Goal: Information Seeking & Learning: Learn about a topic

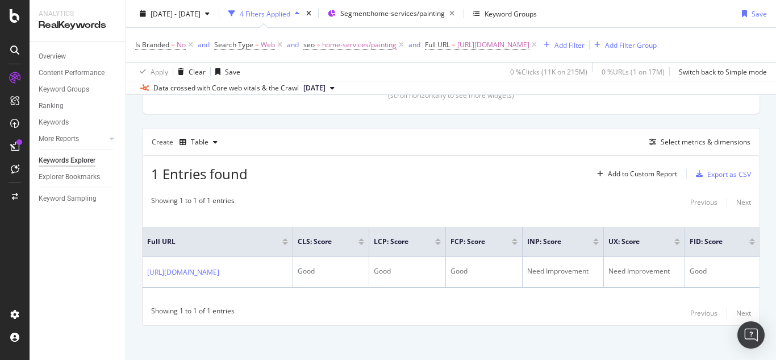
scroll to position [280, 0]
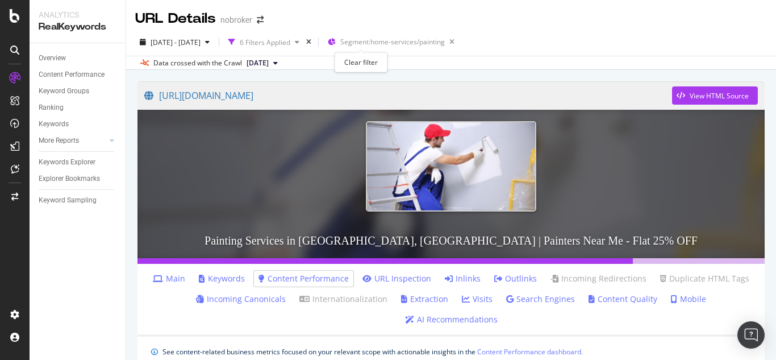
click at [314, 43] on div "times" at bounding box center [309, 41] width 10 height 11
click at [49, 59] on div "Overview" at bounding box center [52, 58] width 27 height 12
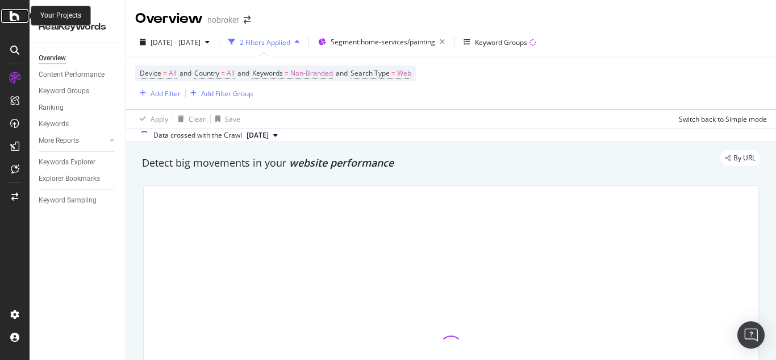
click at [16, 15] on icon at bounding box center [15, 16] width 10 height 14
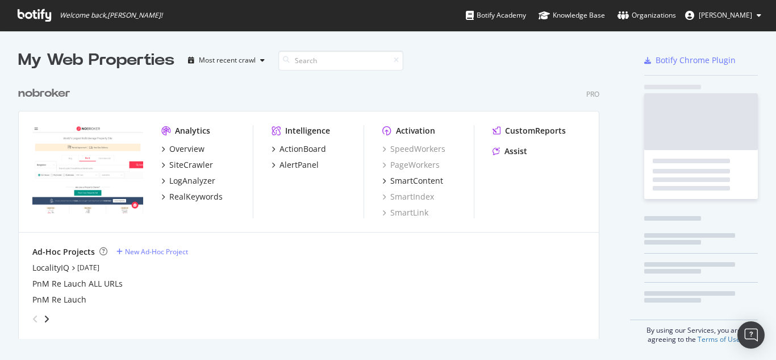
scroll to position [258, 582]
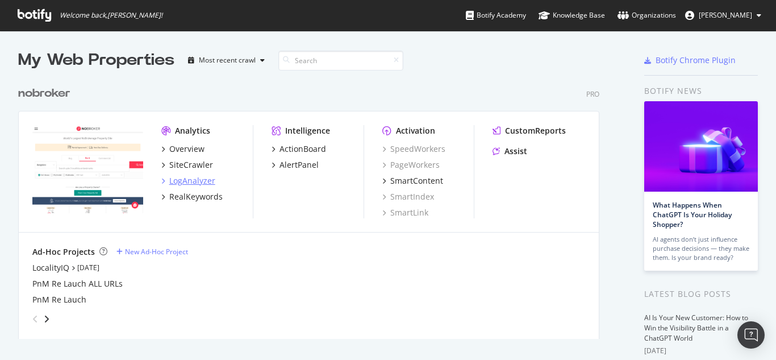
click at [189, 185] on div "LogAnalyzer" at bounding box center [192, 180] width 46 height 11
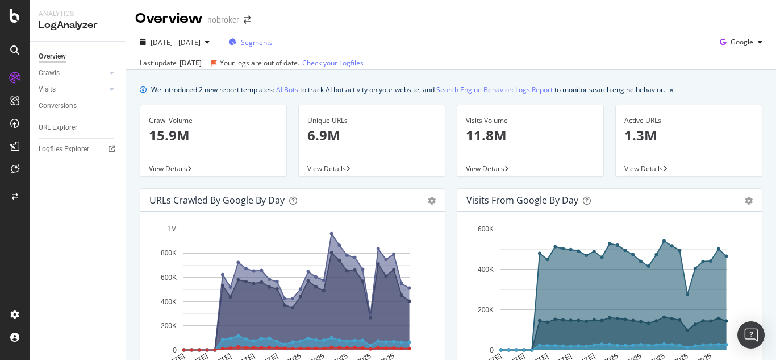
click at [273, 41] on span "Segments" at bounding box center [257, 42] width 32 height 10
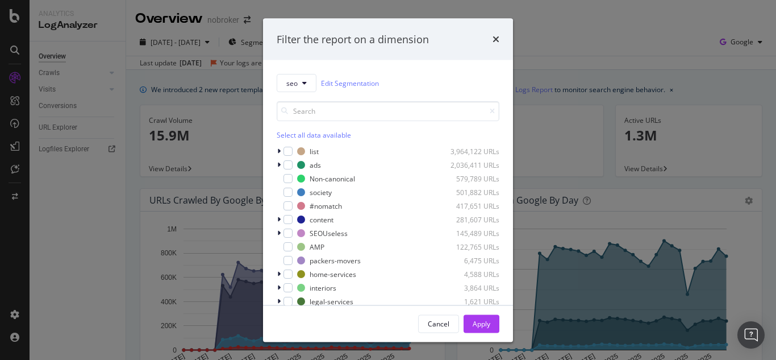
scroll to position [50, 0]
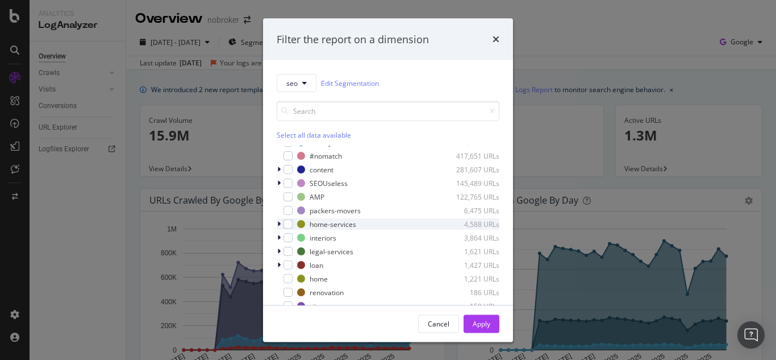
click at [279, 223] on icon "modal" at bounding box center [278, 223] width 3 height 7
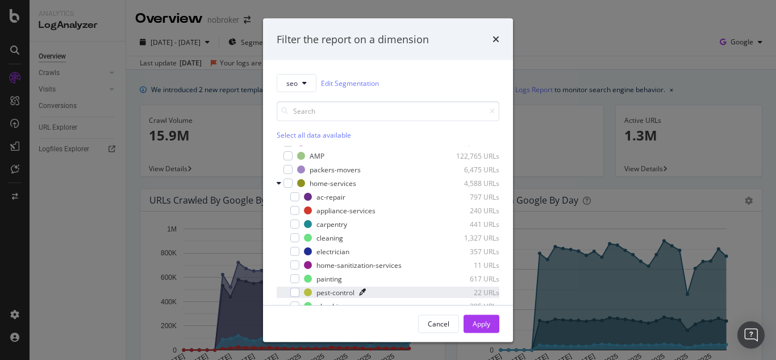
scroll to position [107, 0]
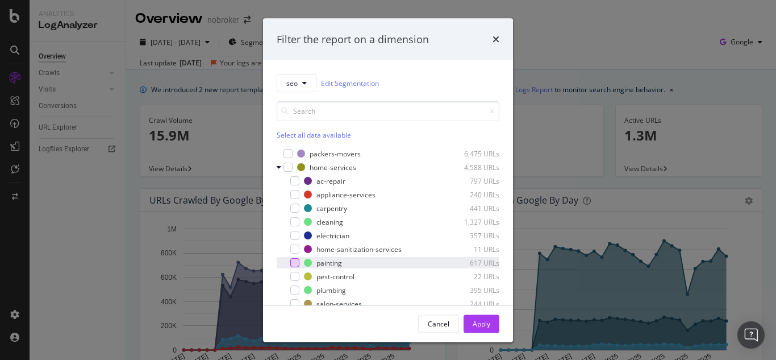
click at [294, 265] on div "modal" at bounding box center [294, 262] width 9 height 9
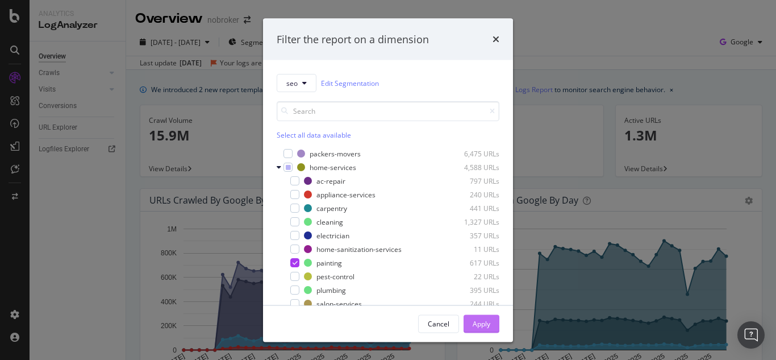
click at [483, 318] on div "Apply" at bounding box center [482, 323] width 18 height 10
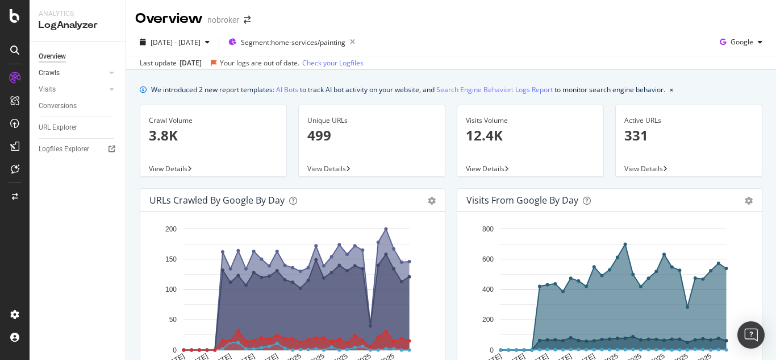
click at [64, 69] on link "Crawls" at bounding box center [73, 73] width 68 height 12
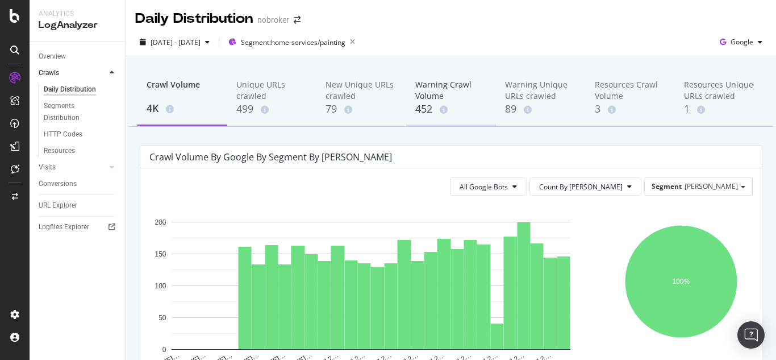
click at [428, 97] on div "Warning Crawl Volume" at bounding box center [451, 90] width 72 height 23
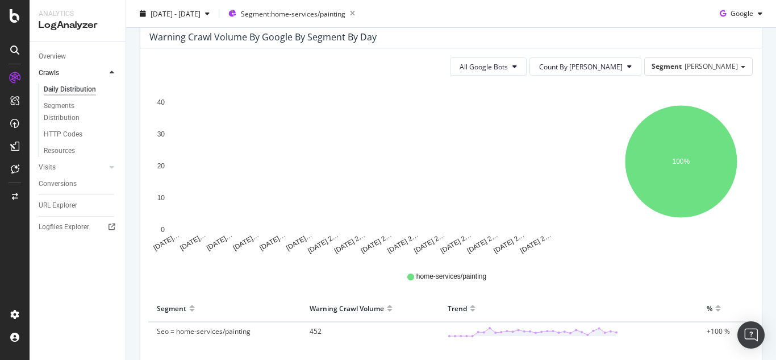
scroll to position [193, 0]
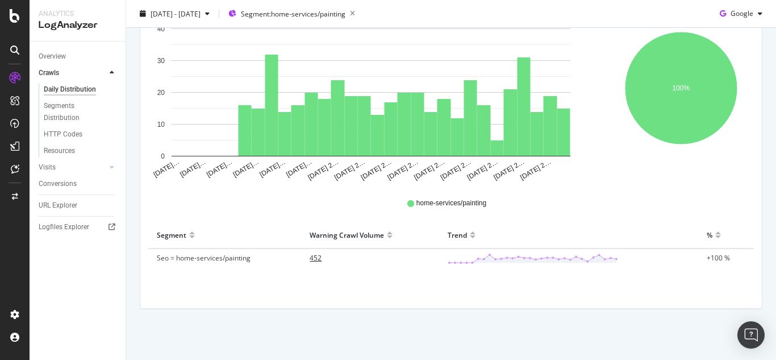
click at [311, 258] on span "452" at bounding box center [316, 258] width 12 height 10
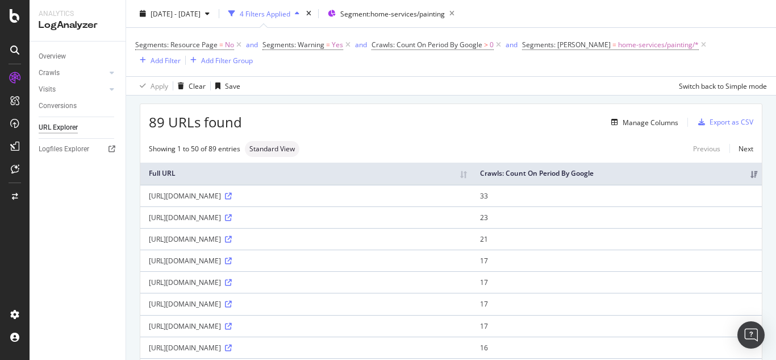
scroll to position [34, 0]
click at [18, 20] on icon at bounding box center [15, 16] width 10 height 14
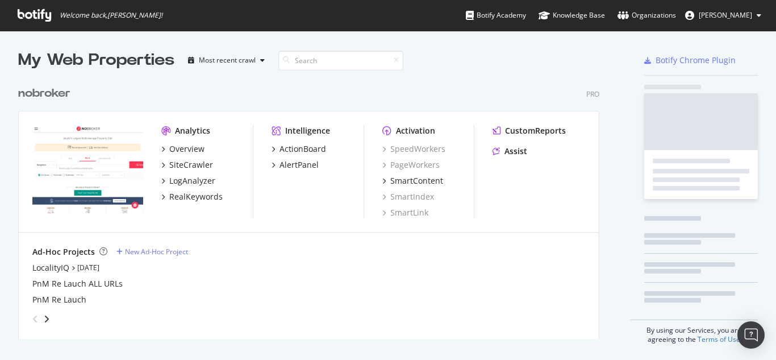
scroll to position [351, 759]
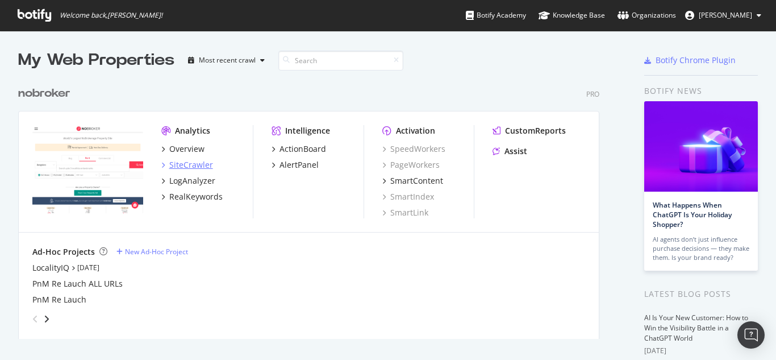
click at [181, 162] on div "SiteCrawler" at bounding box center [191, 164] width 44 height 11
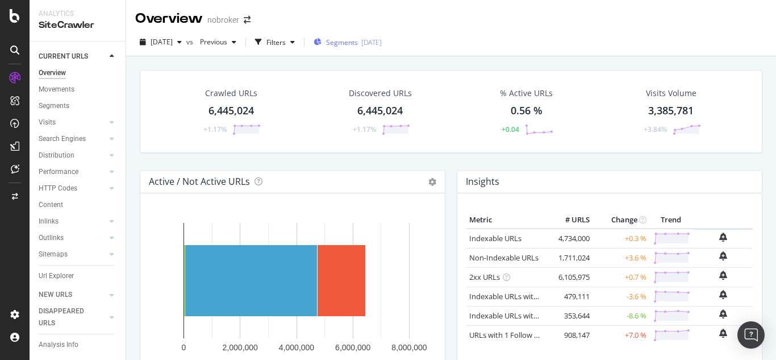
click at [358, 43] on span "Segments" at bounding box center [342, 42] width 32 height 10
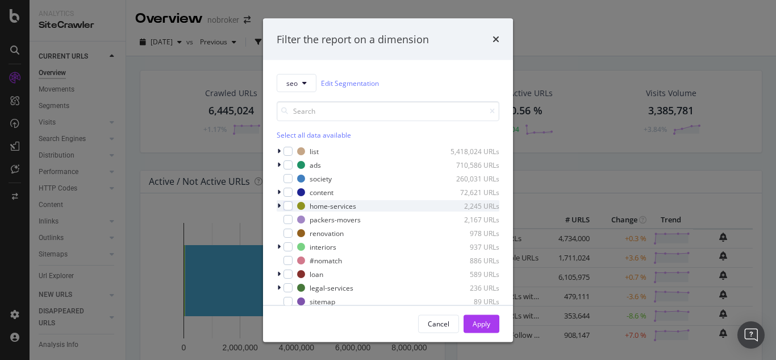
click at [279, 207] on icon "modal" at bounding box center [278, 205] width 3 height 7
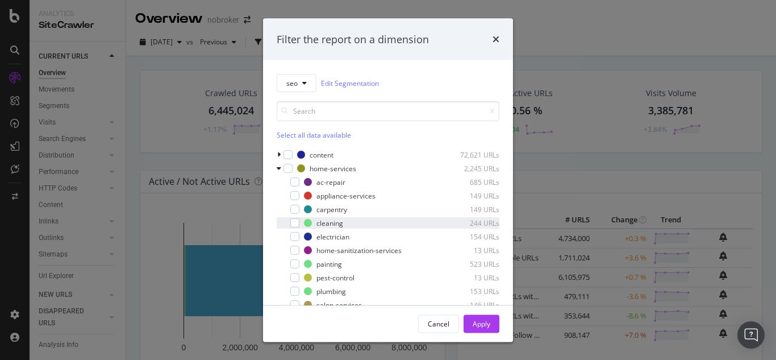
scroll to position [57, 0]
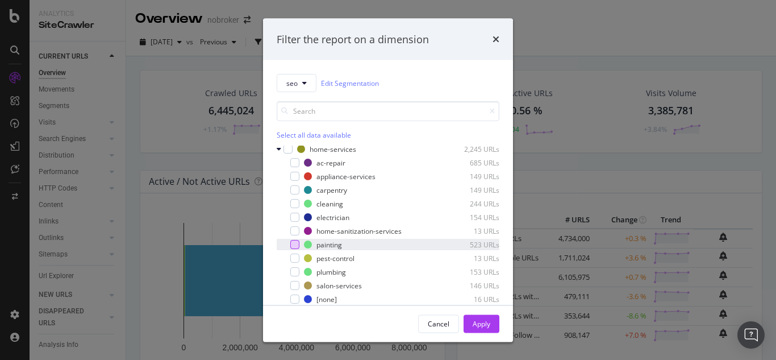
click at [299, 245] on div "modal" at bounding box center [294, 244] width 9 height 9
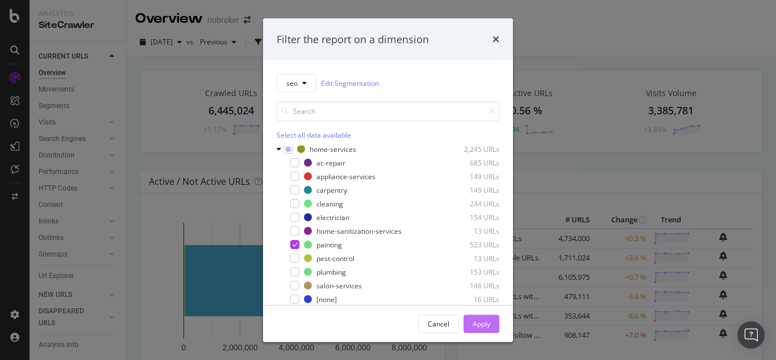
click at [495, 323] on button "Apply" at bounding box center [481, 323] width 36 height 18
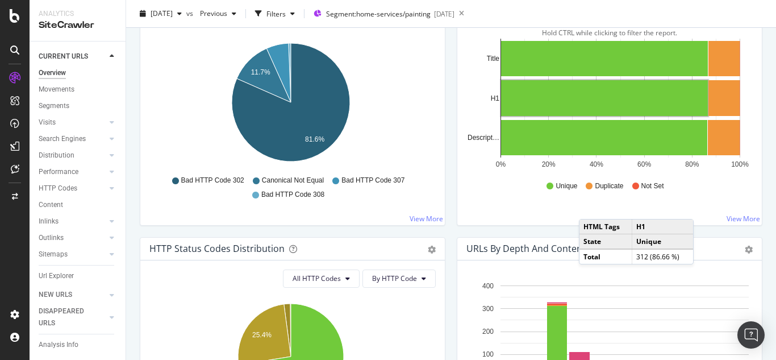
scroll to position [398, 0]
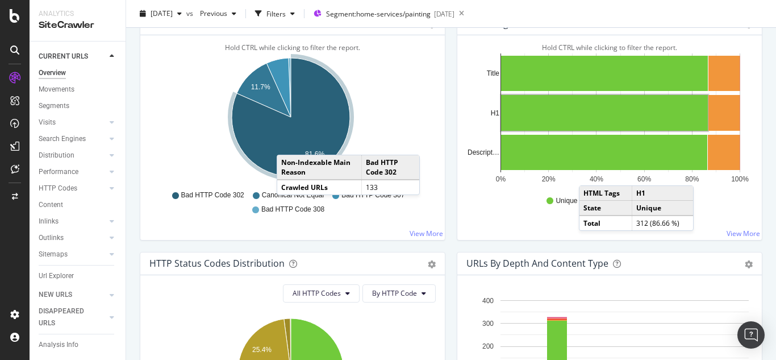
click at [288, 143] on icon "A chart." at bounding box center [291, 117] width 118 height 118
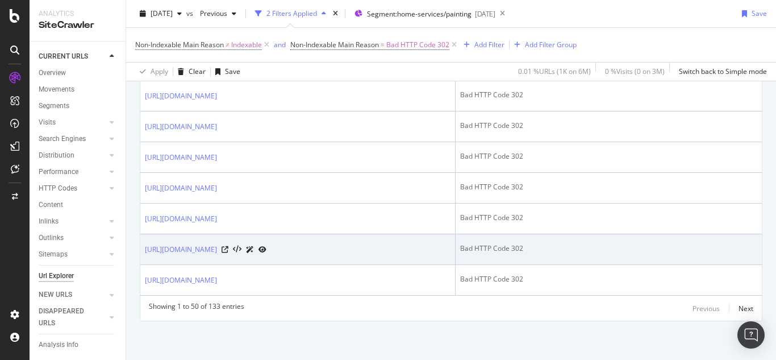
scroll to position [1612, 0]
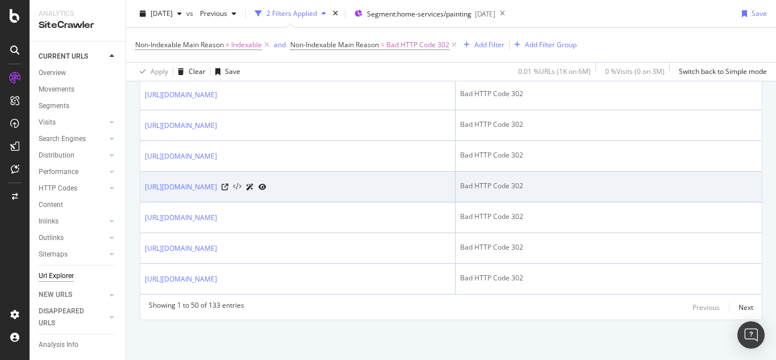
click at [241, 186] on icon at bounding box center [237, 187] width 9 height 8
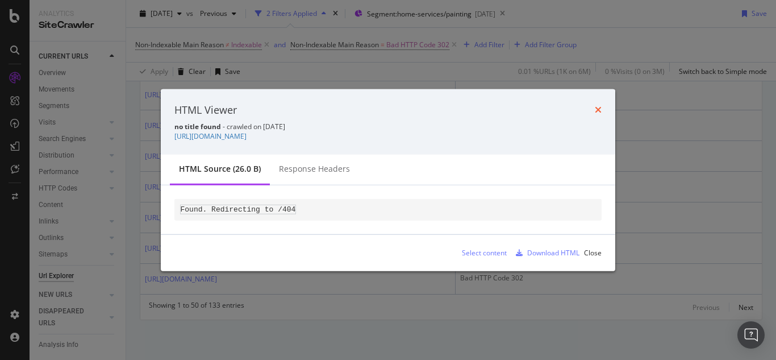
click at [598, 110] on icon "times" at bounding box center [598, 109] width 7 height 9
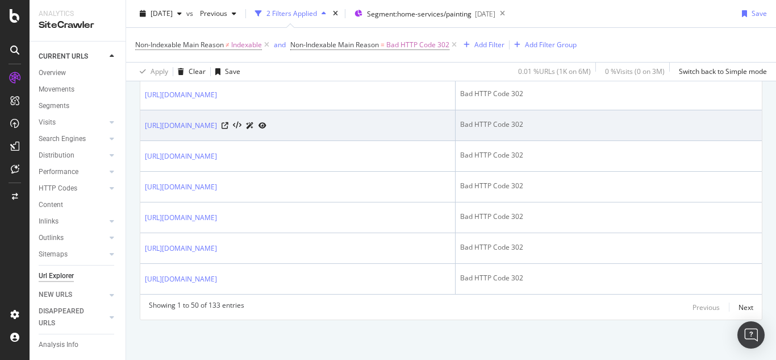
click at [266, 125] on icon at bounding box center [262, 125] width 8 height 7
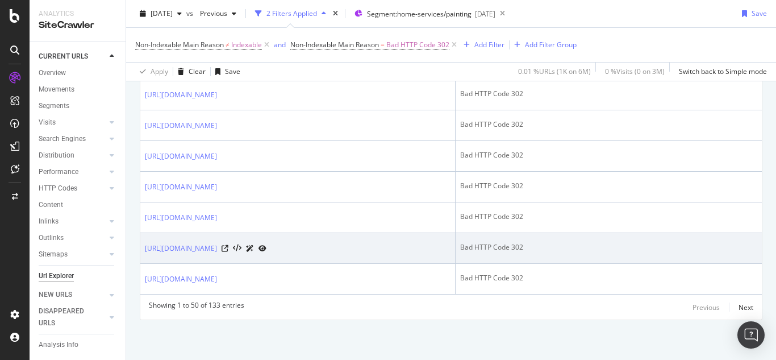
click at [266, 248] on icon at bounding box center [262, 248] width 8 height 7
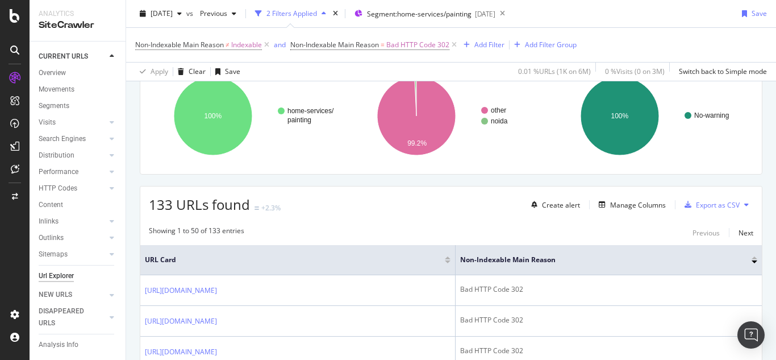
scroll to position [79, 0]
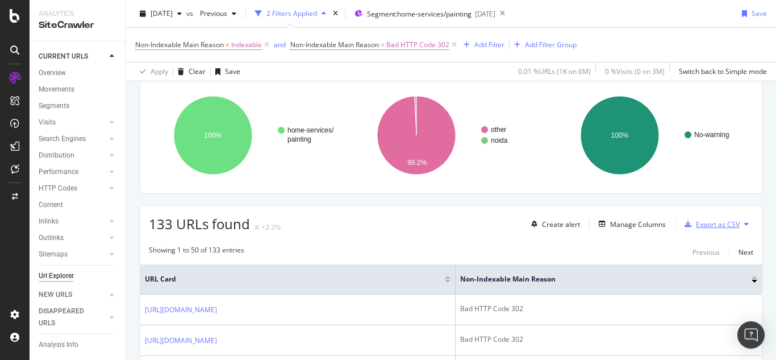
click at [709, 220] on div "Export as CSV" at bounding box center [718, 224] width 44 height 10
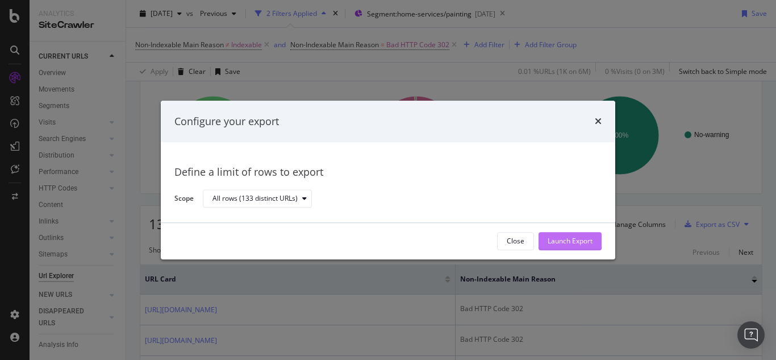
click at [572, 243] on div "Launch Export" at bounding box center [570, 241] width 45 height 10
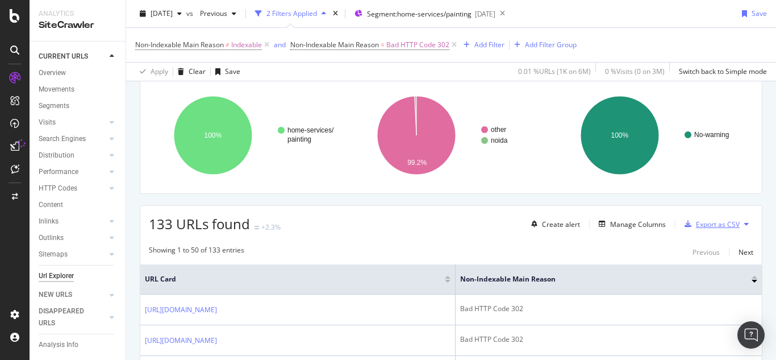
scroll to position [0, 0]
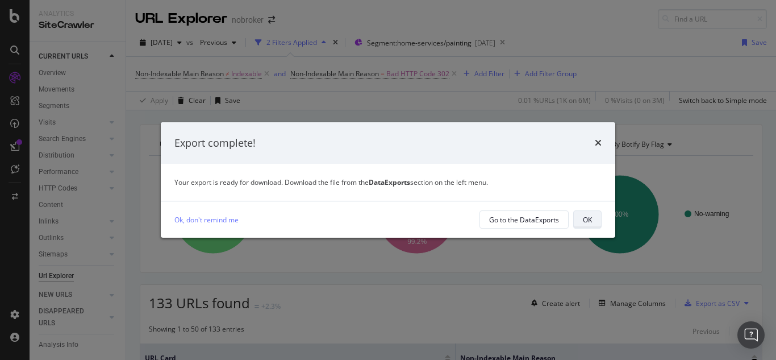
drag, startPoint x: 578, startPoint y: 215, endPoint x: 591, endPoint y: 211, distance: 13.7
click at [595, 231] on div "Ok, don't remind me Go to the DataExports OK" at bounding box center [388, 219] width 454 height 36
click at [590, 215] on div "OK" at bounding box center [587, 220] width 9 height 10
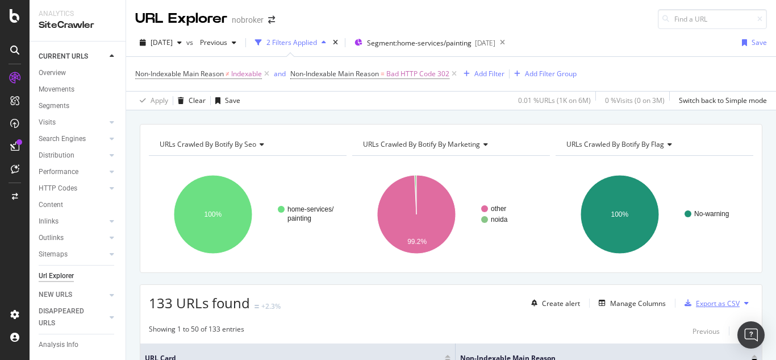
click at [706, 305] on div "Export as CSV" at bounding box center [718, 303] width 44 height 10
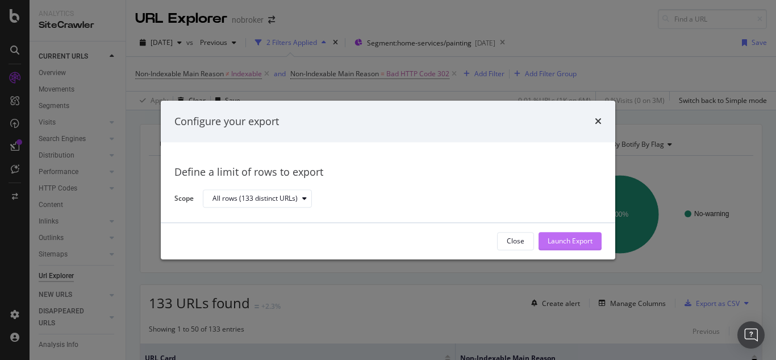
click at [573, 237] on div "Launch Export" at bounding box center [570, 241] width 45 height 10
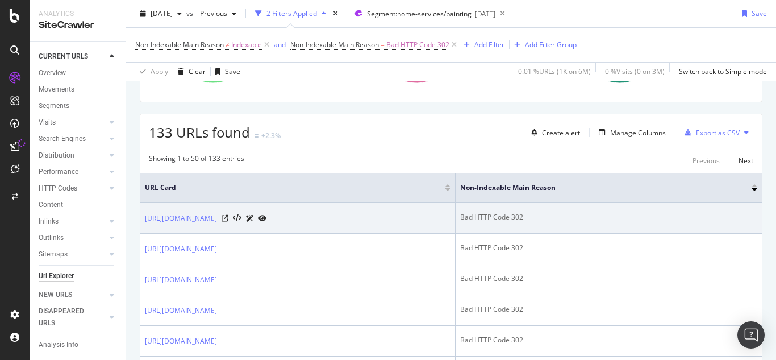
scroll to position [284, 0]
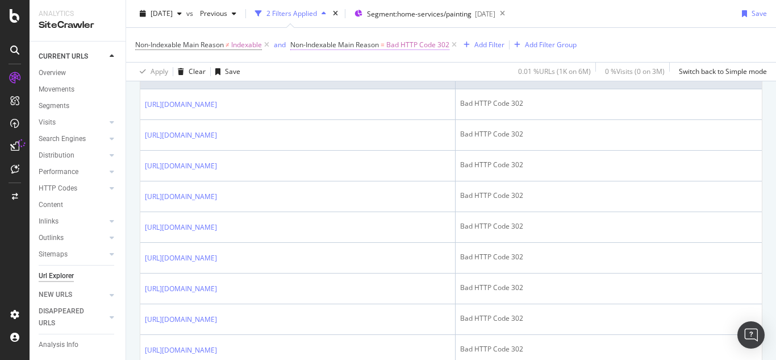
click at [420, 47] on span "Bad HTTP Code 302" at bounding box center [417, 45] width 63 height 16
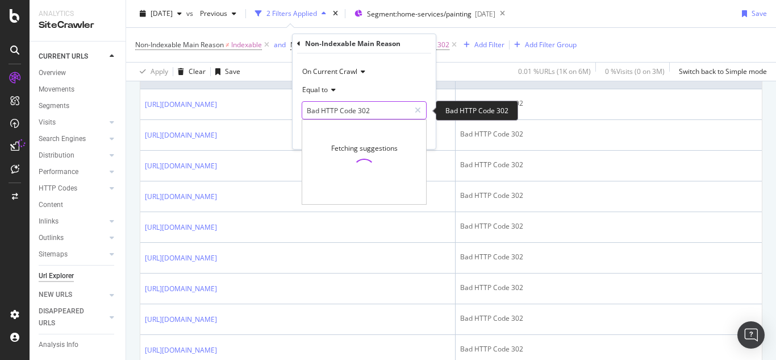
click at [377, 111] on input "Bad HTTP Code 302" at bounding box center [355, 110] width 107 height 18
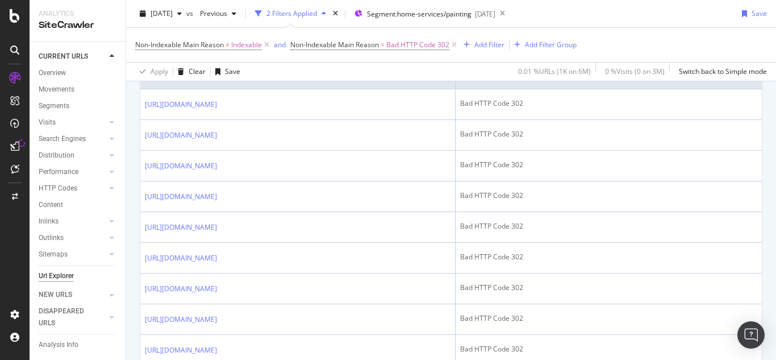
click at [608, 38] on div "Non-Indexable Main Reason ≠ Indexable and Non-Indexable Main Reason = Bad HTTP …" at bounding box center [451, 45] width 632 height 34
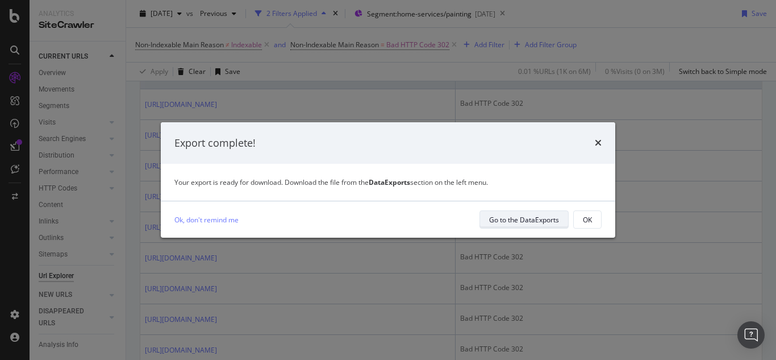
click at [513, 219] on div "Go to the DataExports" at bounding box center [524, 220] width 70 height 10
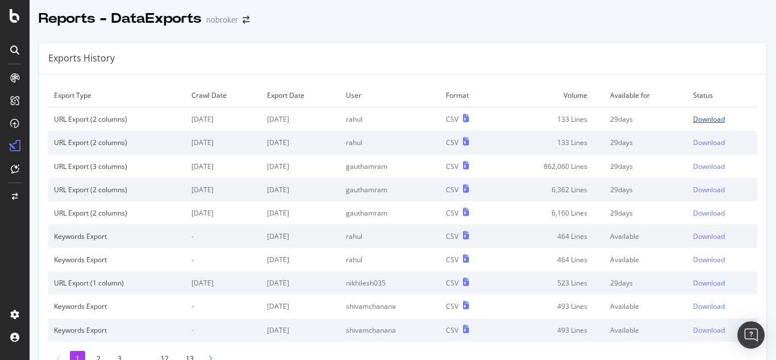
click at [693, 118] on div "Download" at bounding box center [709, 119] width 32 height 10
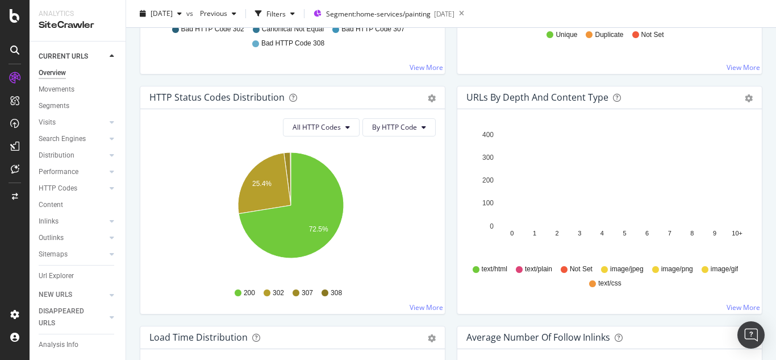
scroll to position [568, 0]
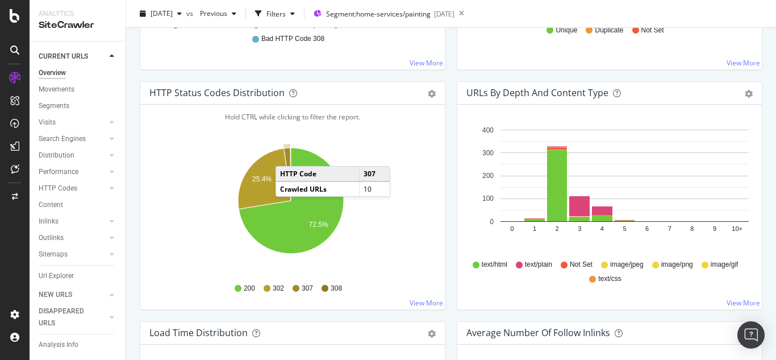
click at [287, 154] on icon "A chart." at bounding box center [287, 174] width 7 height 53
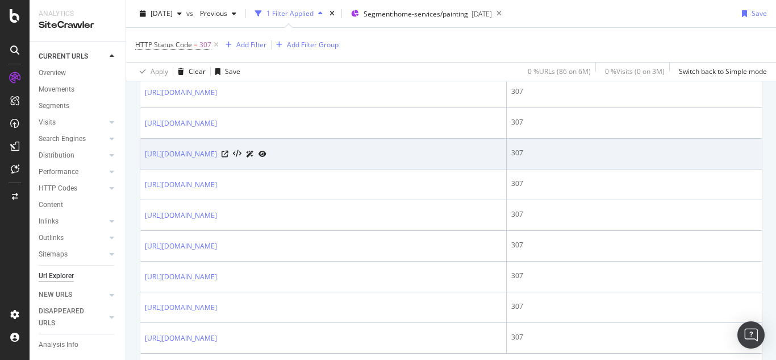
scroll to position [330, 0]
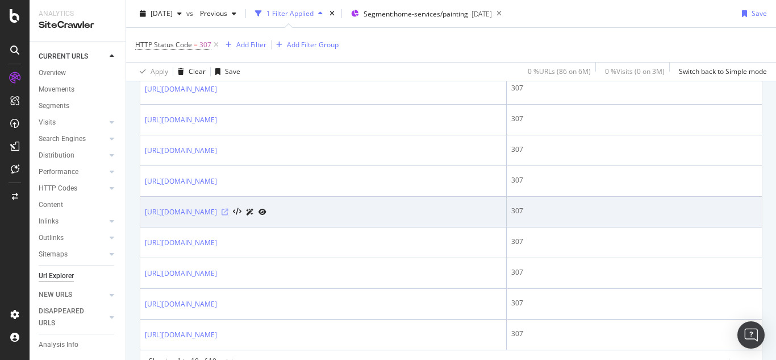
click at [228, 212] on icon at bounding box center [225, 211] width 7 height 7
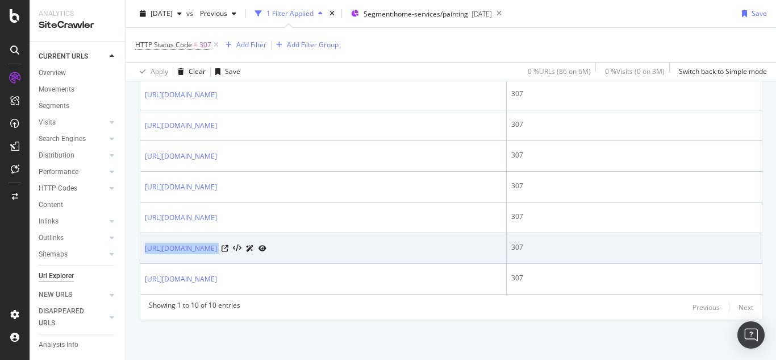
drag, startPoint x: 145, startPoint y: 255, endPoint x: 447, endPoint y: 251, distance: 302.2
click at [447, 251] on td "https://www.nobroker.in/painting-services/exterior-painting-service-in-bangalor…" at bounding box center [323, 248] width 366 height 31
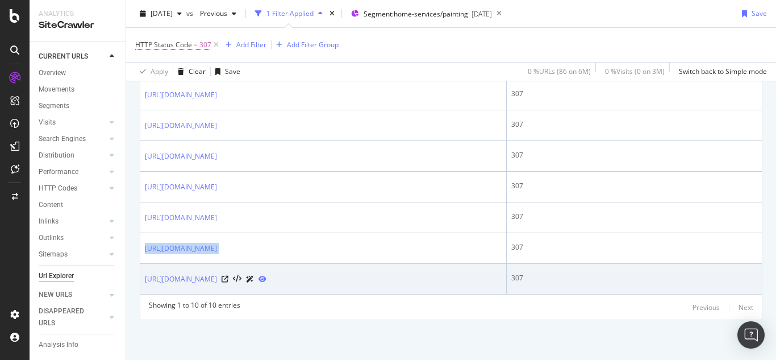
copy div "https://www.nobroker.in/painting-services/exterior-painting-service-in-bangalor…"
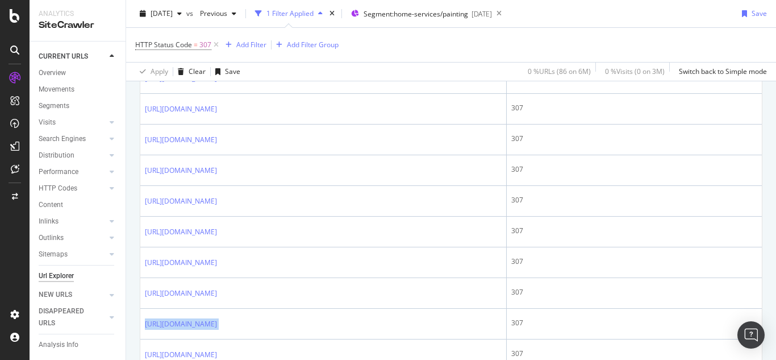
scroll to position [102, 0]
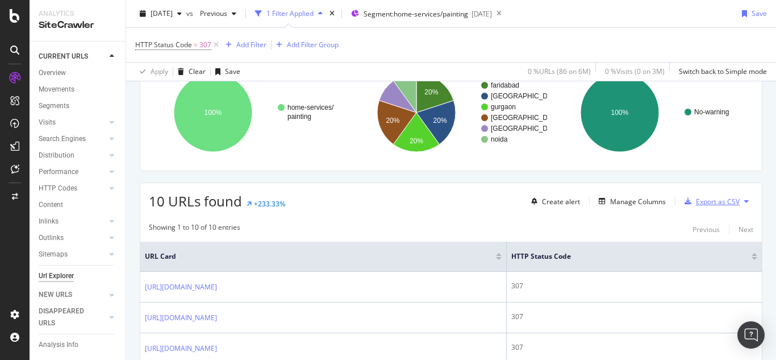
click at [696, 203] on div "Export as CSV" at bounding box center [718, 202] width 44 height 10
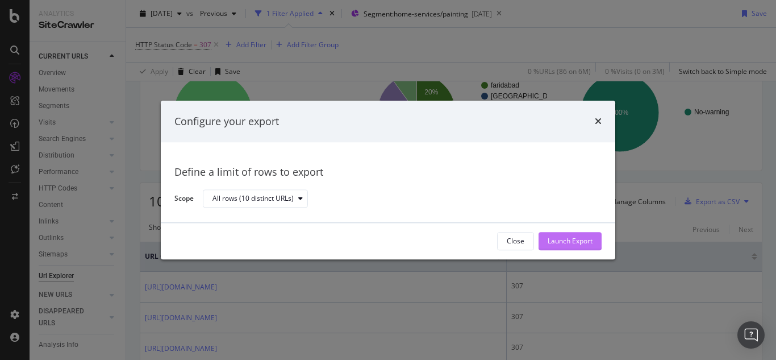
click at [556, 241] on div "Launch Export" at bounding box center [570, 241] width 45 height 10
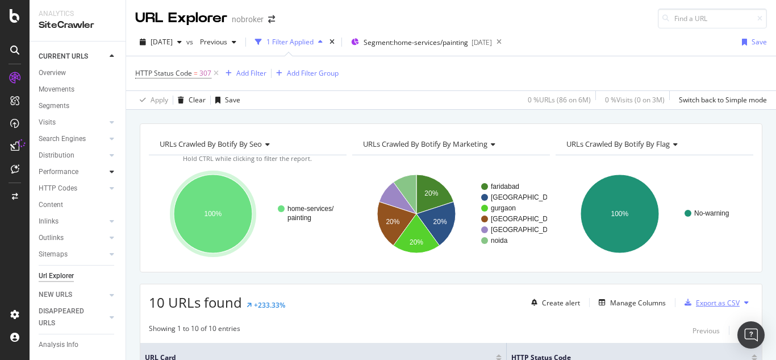
scroll to position [0, 0]
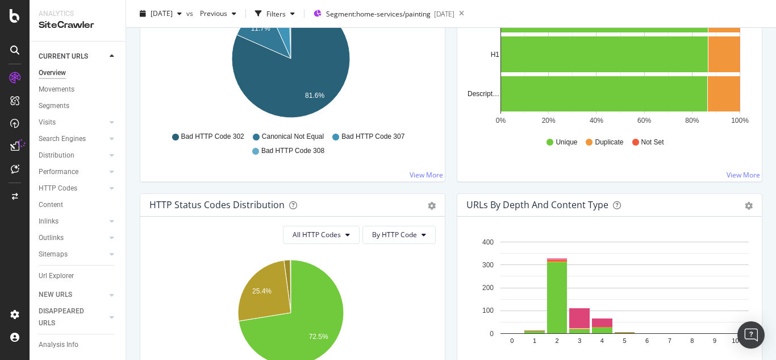
scroll to position [511, 0]
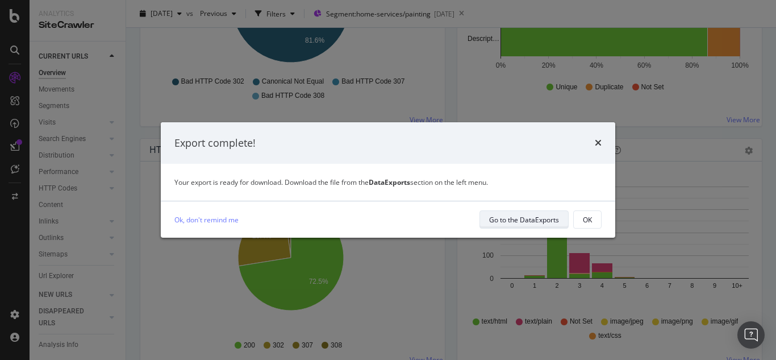
click at [491, 216] on div "Go to the DataExports" at bounding box center [524, 220] width 70 height 10
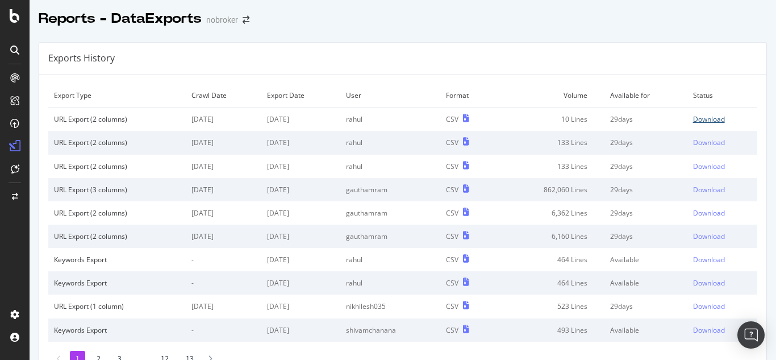
click at [693, 115] on div "Download" at bounding box center [709, 119] width 32 height 10
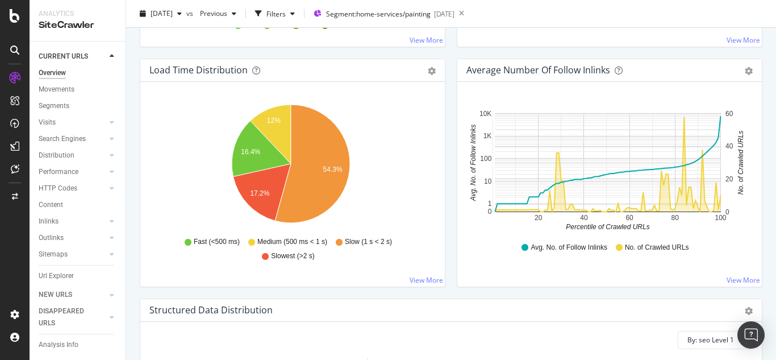
scroll to position [625, 0]
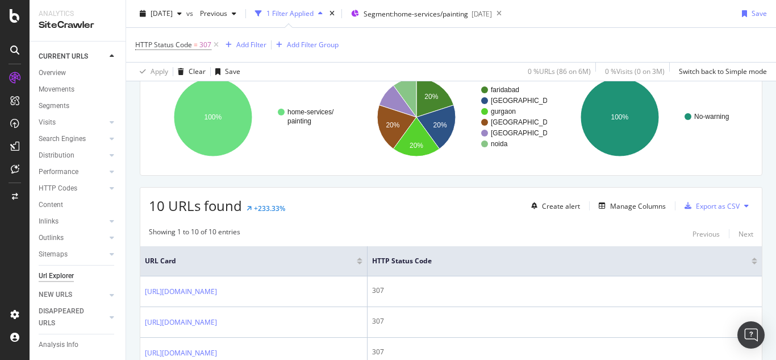
scroll to position [227, 0]
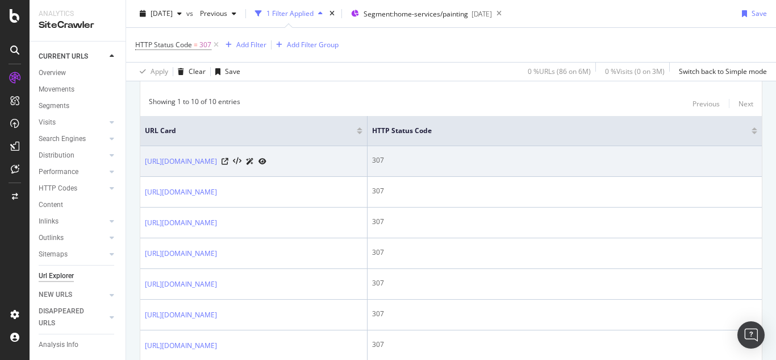
click at [266, 165] on icon at bounding box center [262, 161] width 8 height 7
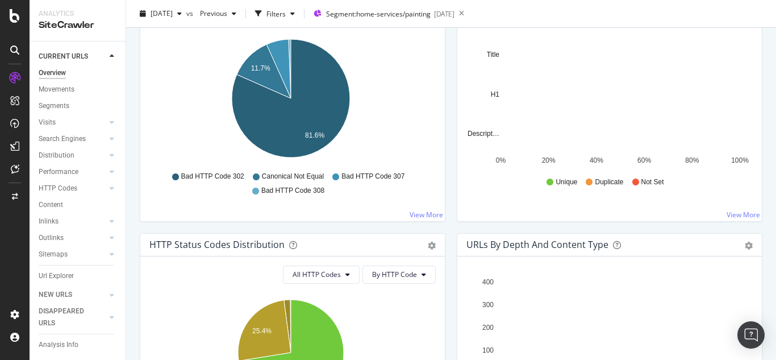
scroll to position [398, 0]
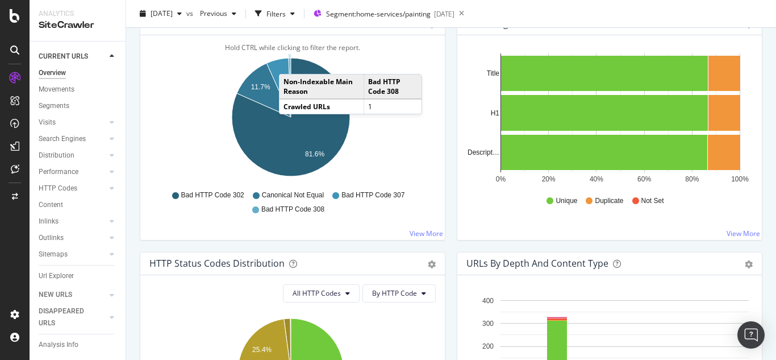
click at [290, 62] on icon "A chart." at bounding box center [290, 87] width 2 height 59
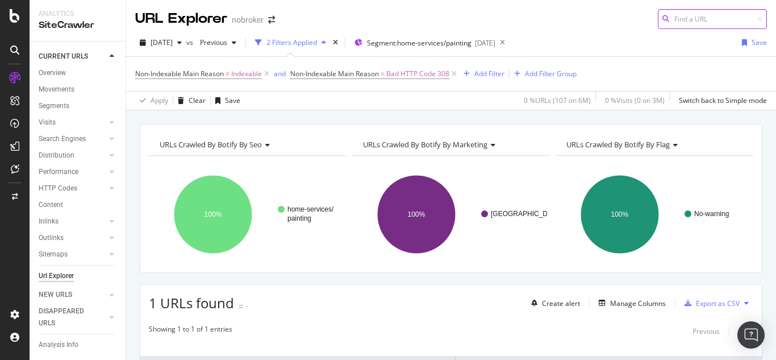
scroll to position [135, 0]
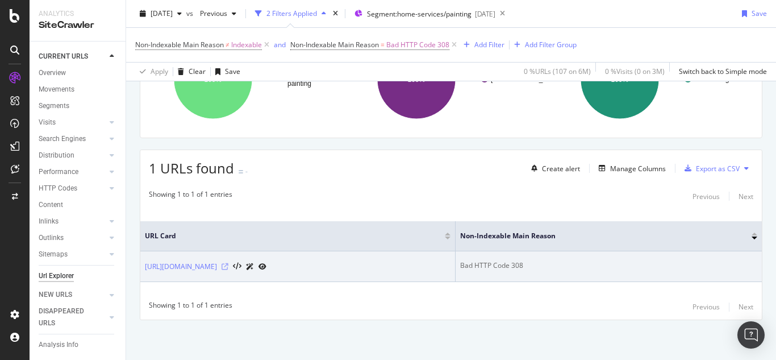
click at [228, 268] on icon at bounding box center [225, 266] width 7 height 7
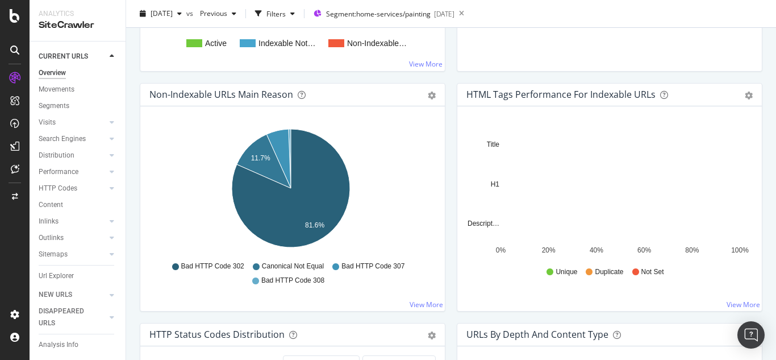
scroll to position [341, 0]
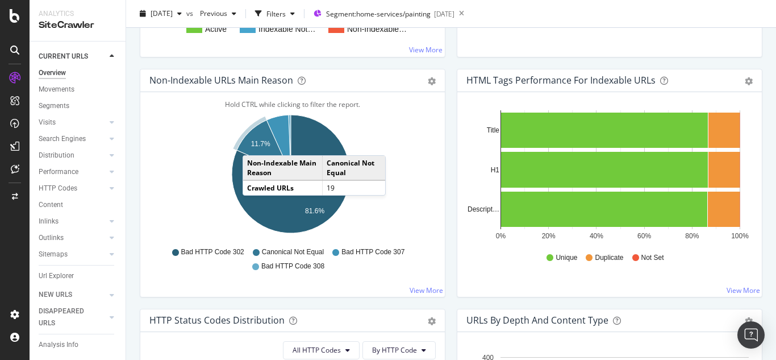
click at [254, 144] on text "11.7%" at bounding box center [260, 144] width 19 height 8
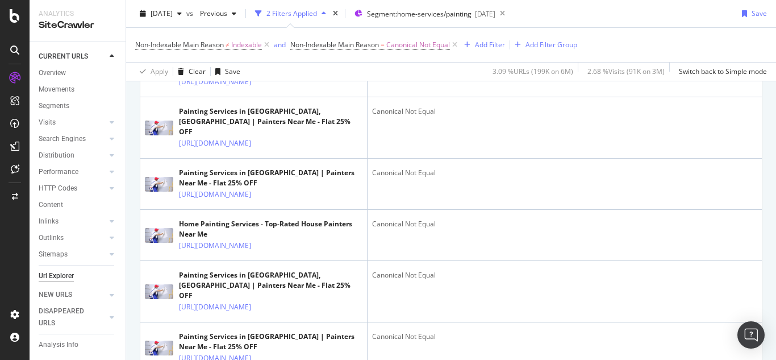
scroll to position [596, 0]
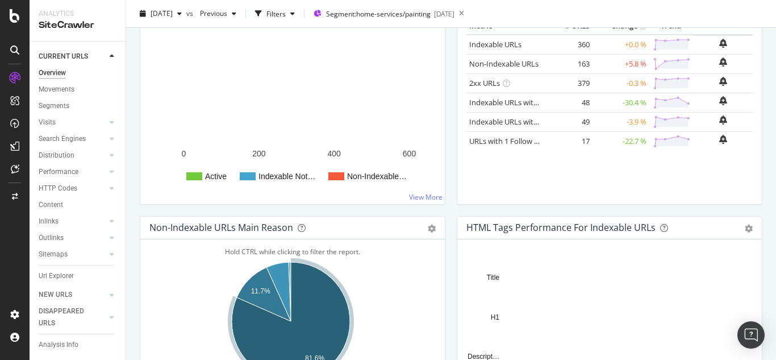
scroll to position [398, 0]
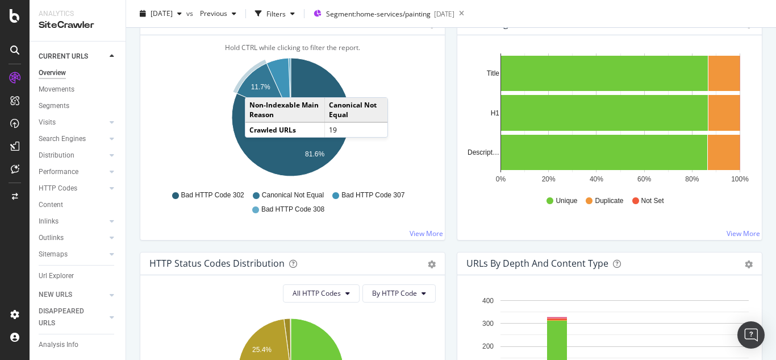
click at [256, 86] on text "11.7%" at bounding box center [260, 87] width 19 height 8
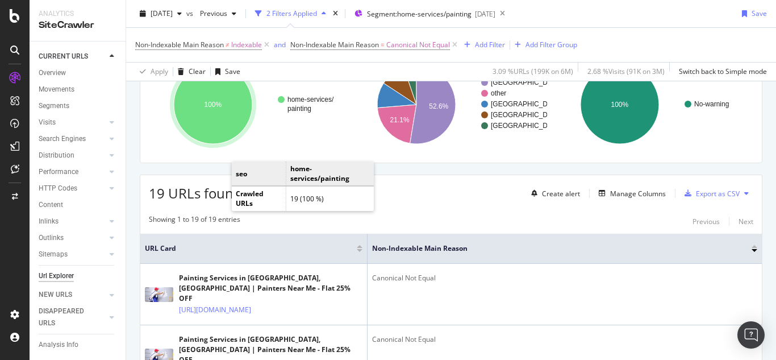
scroll to position [227, 0]
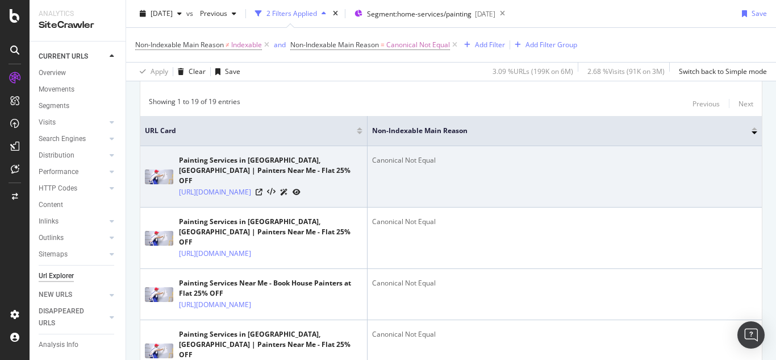
click at [363, 193] on td "Painting Services in Mumbai, Maharashtra | Painters Near Me - Flat 25% OFF http…" at bounding box center [253, 176] width 227 height 61
click at [300, 194] on icon at bounding box center [297, 192] width 8 height 7
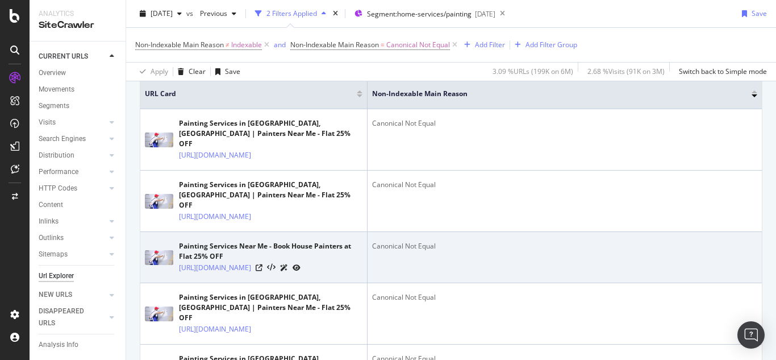
scroll to position [284, 0]
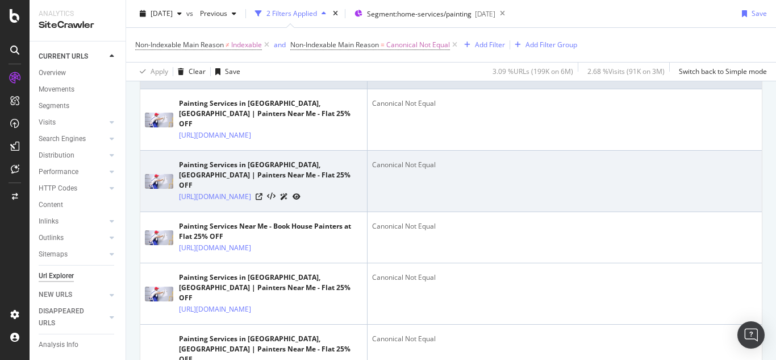
click at [300, 200] on icon at bounding box center [297, 196] width 8 height 7
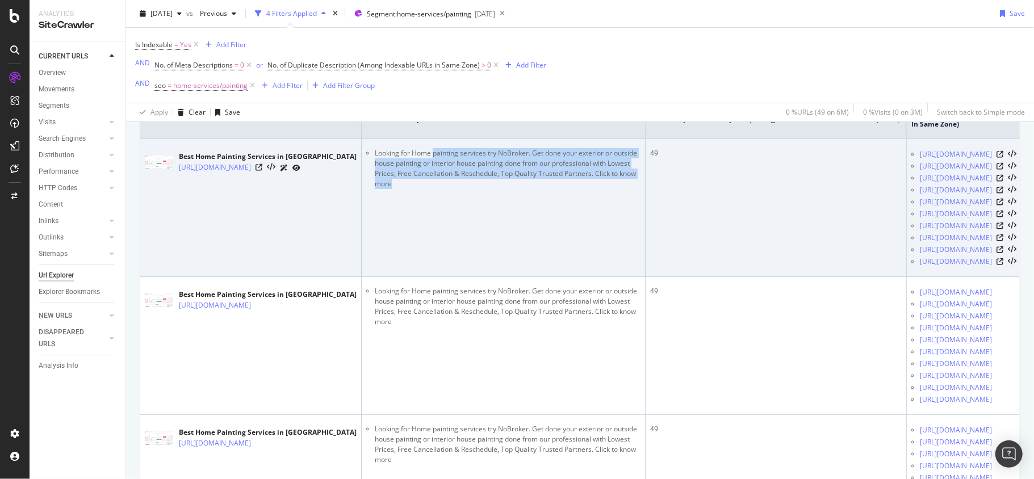
drag, startPoint x: 496, startPoint y: 160, endPoint x: 575, endPoint y: 204, distance: 90.8
click at [575, 204] on td "Looking for Home painting services try NoBroker. Get done your exterior or outs…" at bounding box center [504, 208] width 284 height 138
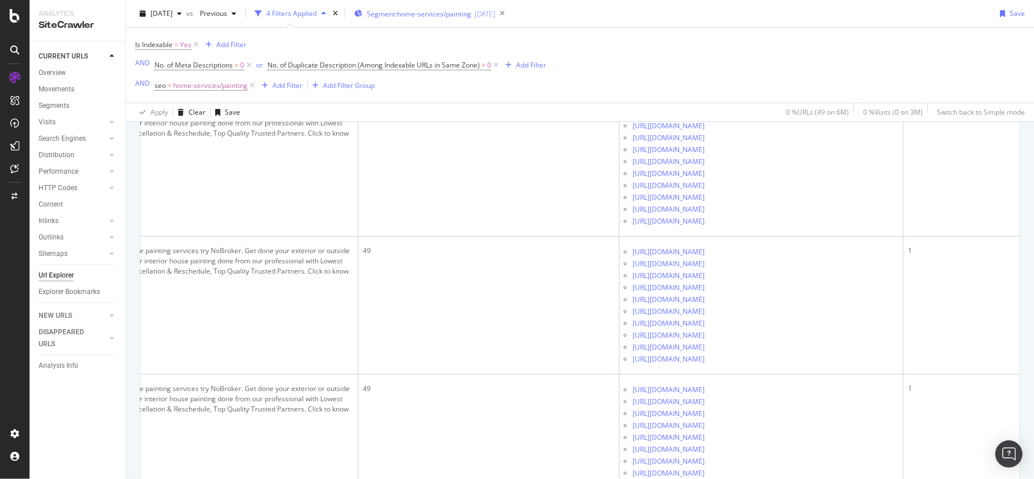
scroll to position [587, 0]
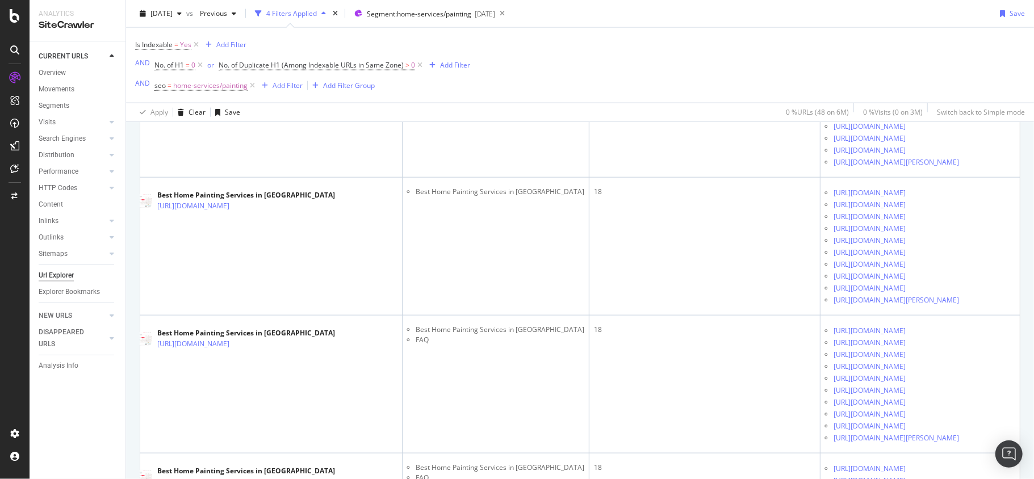
scroll to position [1590, 0]
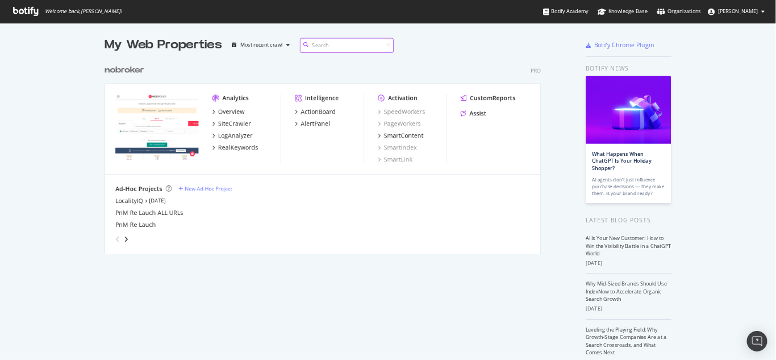
scroll to position [351, 759]
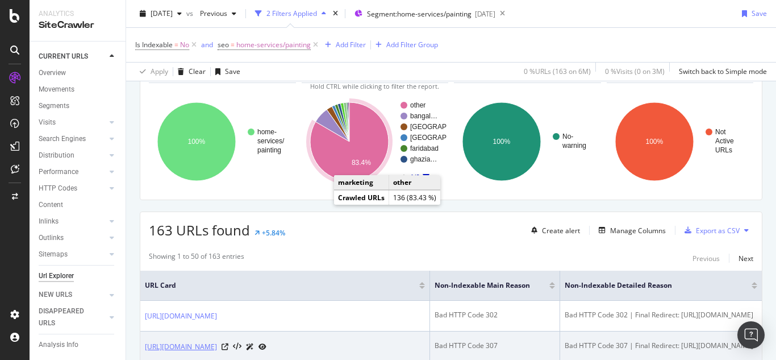
scroll to position [227, 0]
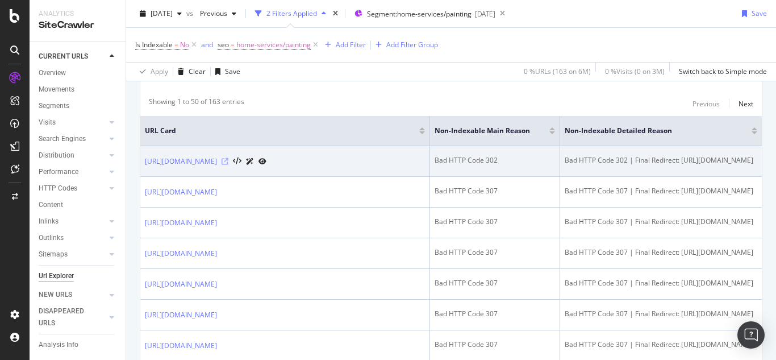
click at [228, 162] on icon at bounding box center [225, 161] width 7 height 7
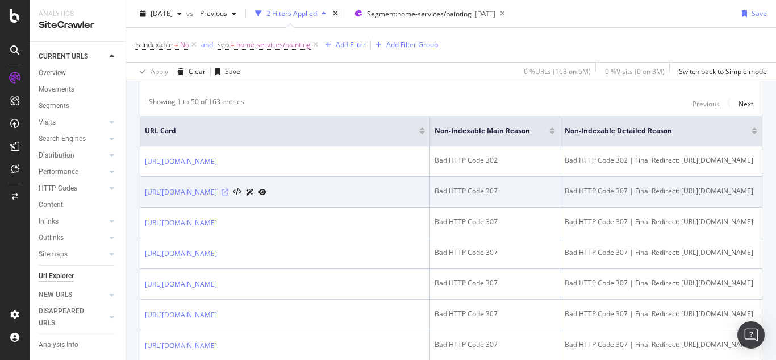
click at [228, 195] on icon at bounding box center [225, 192] width 7 height 7
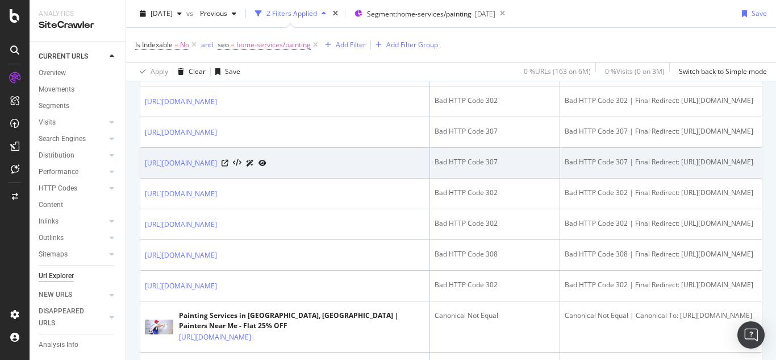
scroll to position [590, 0]
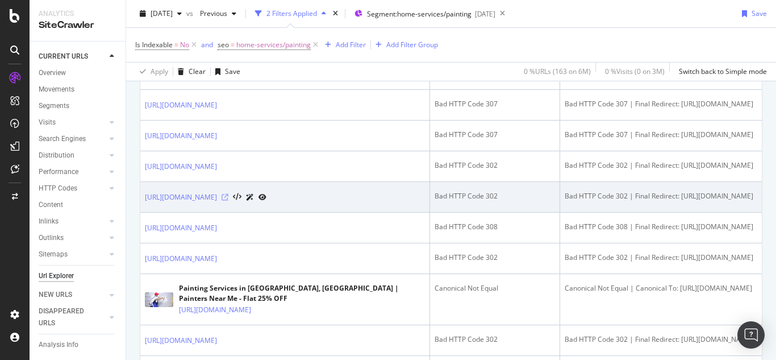
click at [228, 200] on icon at bounding box center [225, 197] width 7 height 7
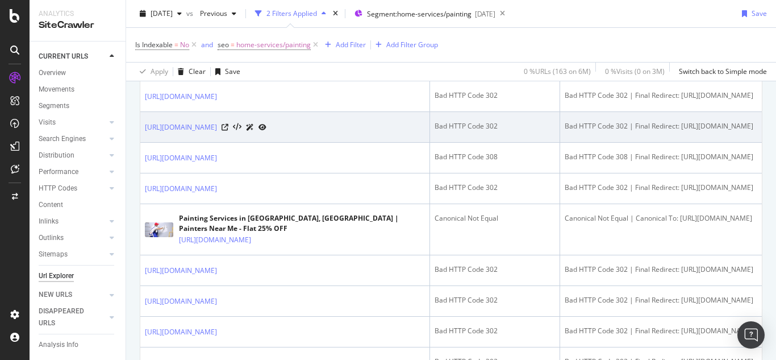
scroll to position [704, 0]
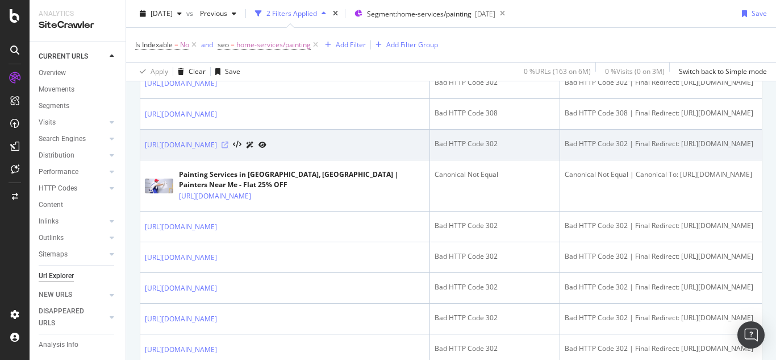
click at [228, 148] on icon at bounding box center [225, 144] width 7 height 7
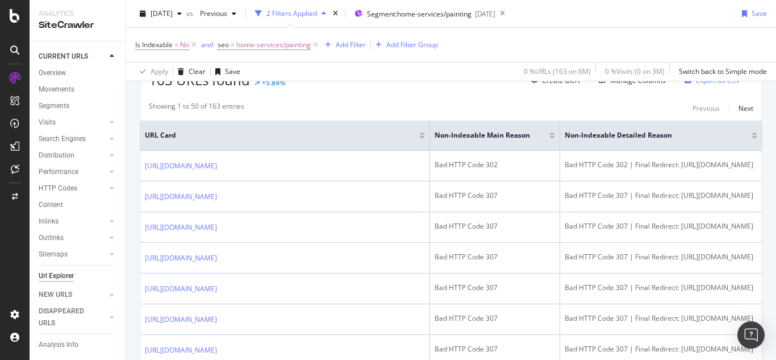
scroll to position [227, 0]
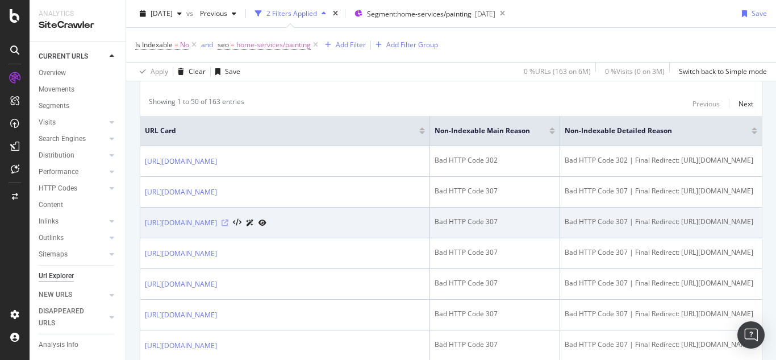
click at [228, 226] on icon at bounding box center [225, 222] width 7 height 7
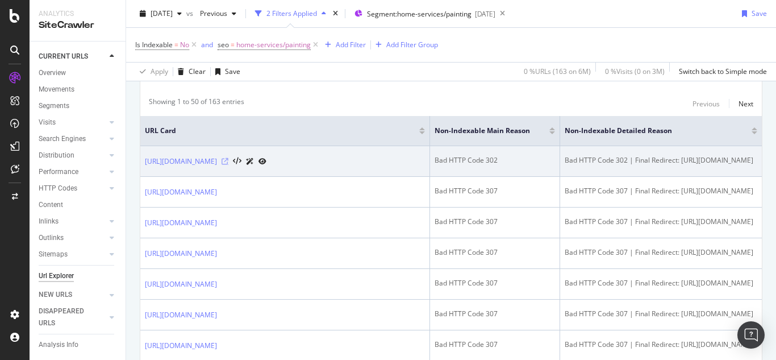
click at [228, 162] on icon at bounding box center [225, 161] width 7 height 7
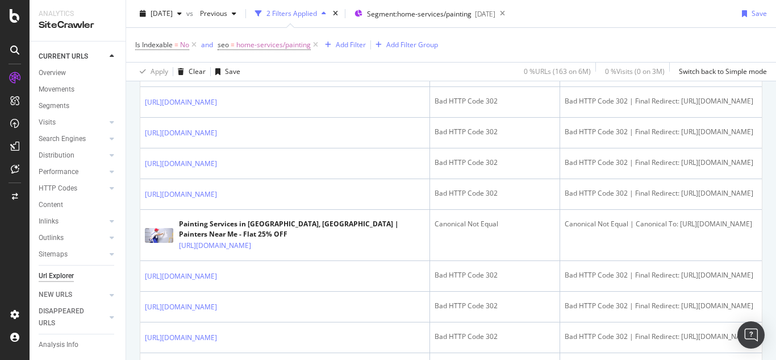
scroll to position [1793, 0]
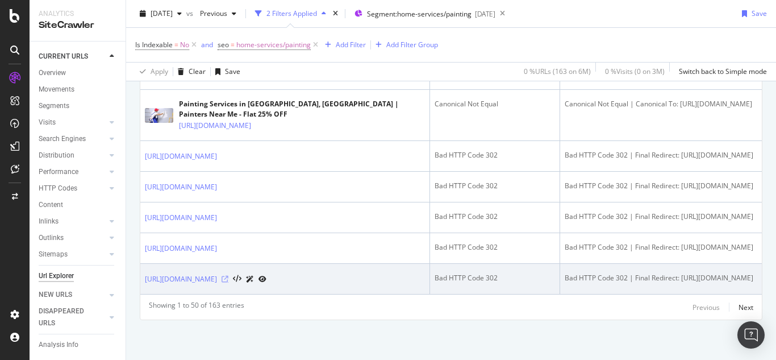
click at [228, 275] on icon at bounding box center [225, 278] width 7 height 7
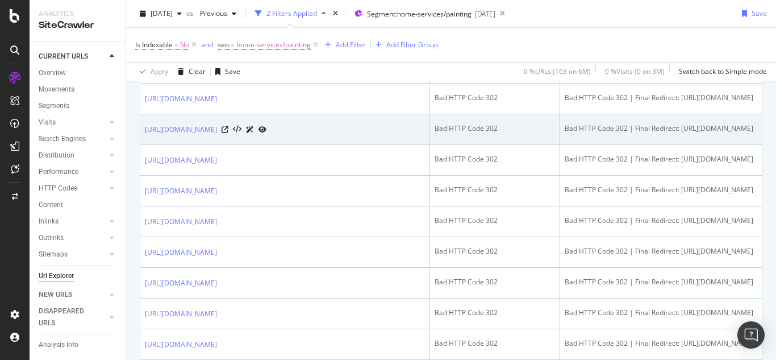
scroll to position [941, 0]
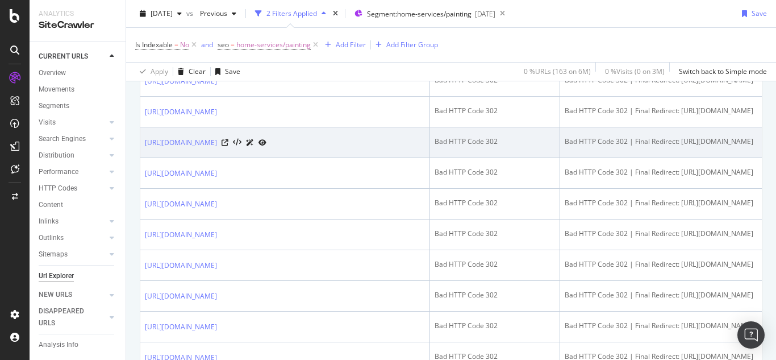
click at [266, 146] on icon at bounding box center [262, 142] width 8 height 7
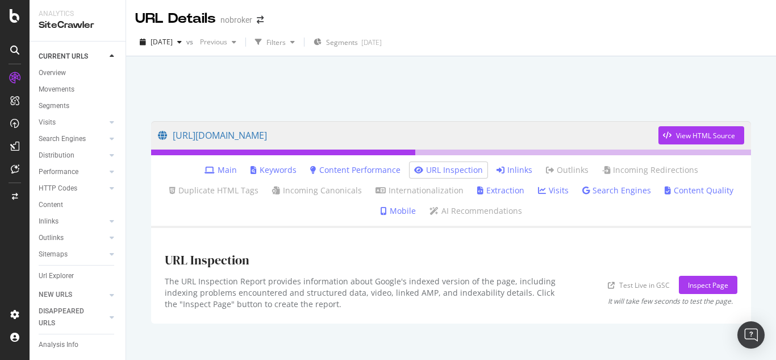
click at [515, 168] on link "Inlinks" at bounding box center [514, 169] width 36 height 11
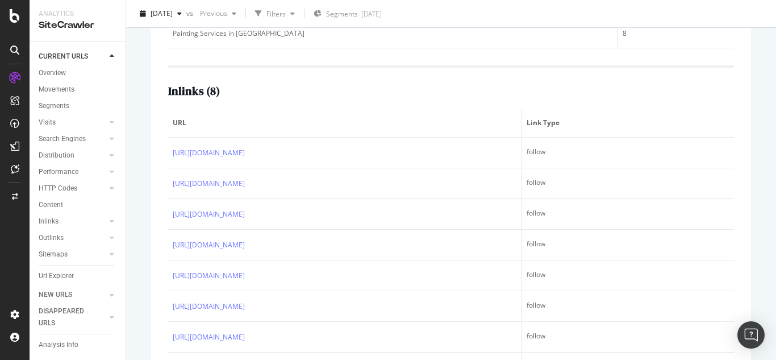
scroll to position [103, 0]
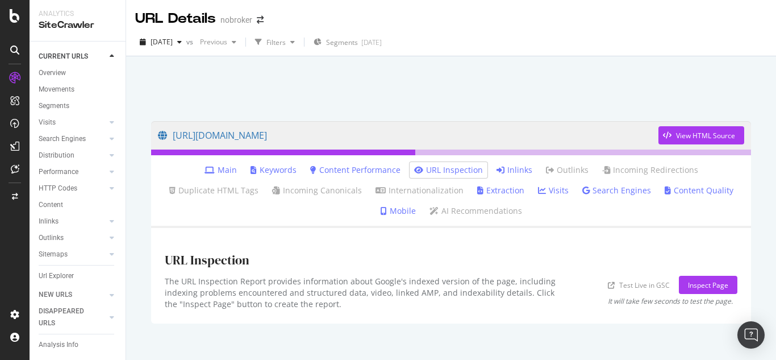
click at [515, 172] on link "Inlinks" at bounding box center [514, 169] width 36 height 11
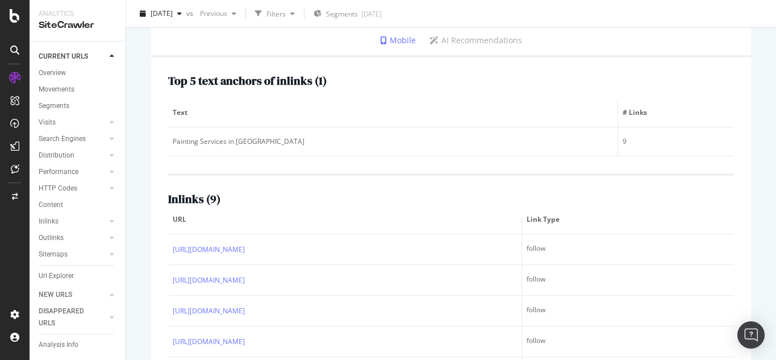
scroll to position [21, 0]
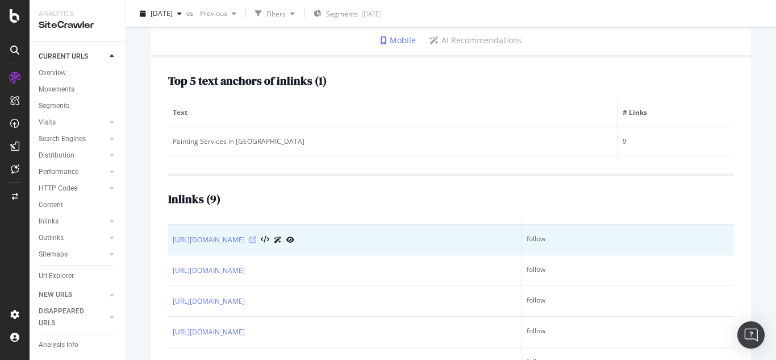
click at [256, 238] on icon at bounding box center [252, 239] width 7 height 7
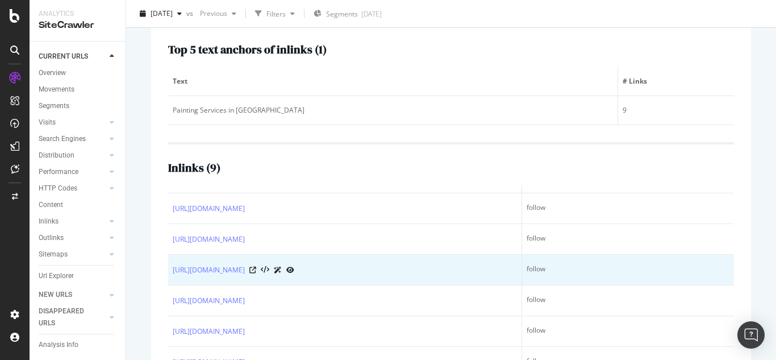
scroll to position [227, 0]
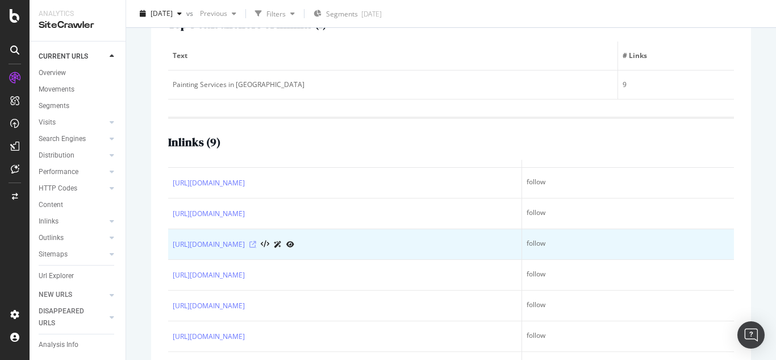
click at [256, 244] on icon at bounding box center [252, 244] width 7 height 7
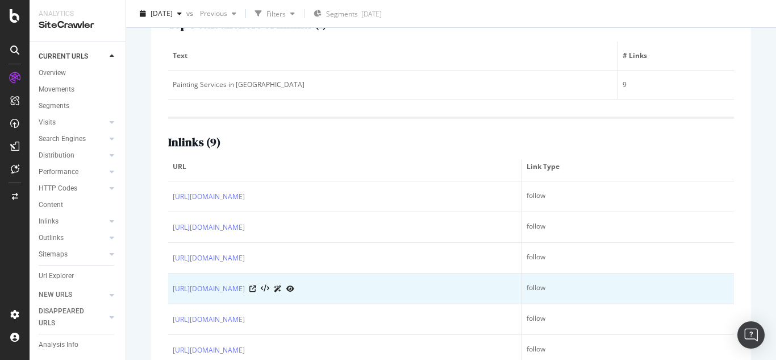
scroll to position [0, 0]
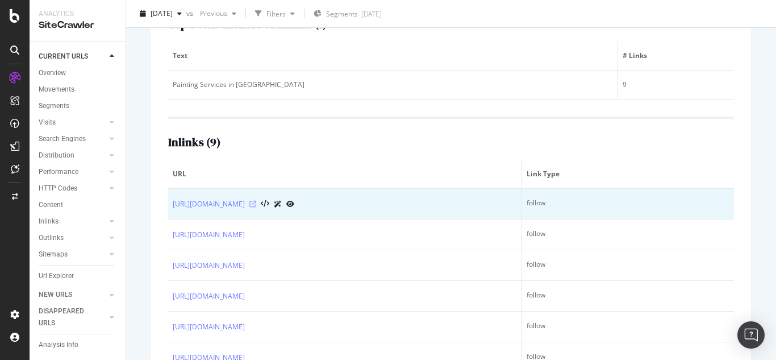
click at [256, 207] on icon at bounding box center [252, 203] width 7 height 7
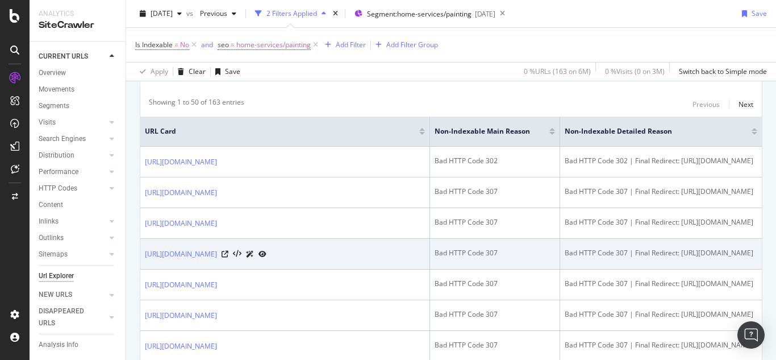
scroll to position [227, 0]
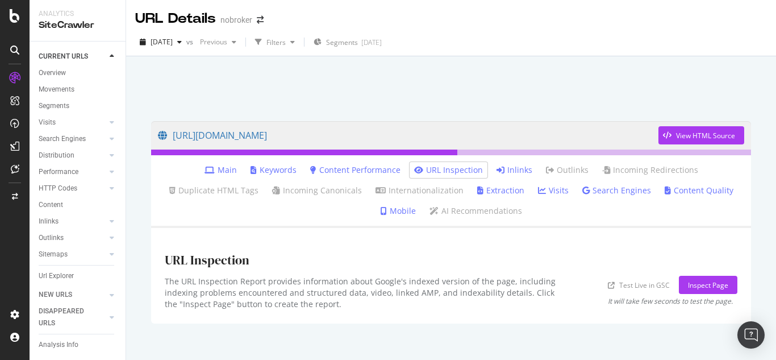
click at [511, 172] on link "Inlinks" at bounding box center [514, 169] width 36 height 11
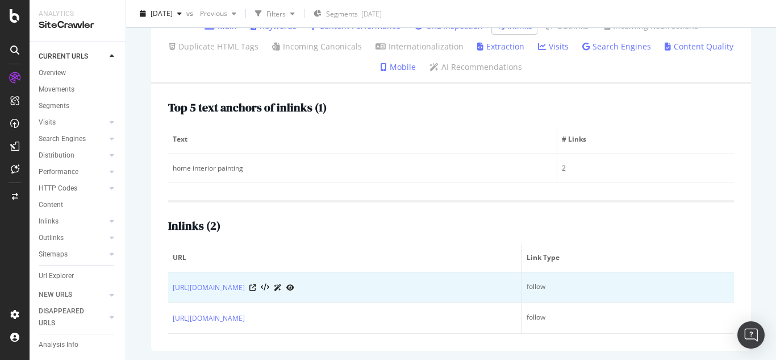
scroll to position [146, 0]
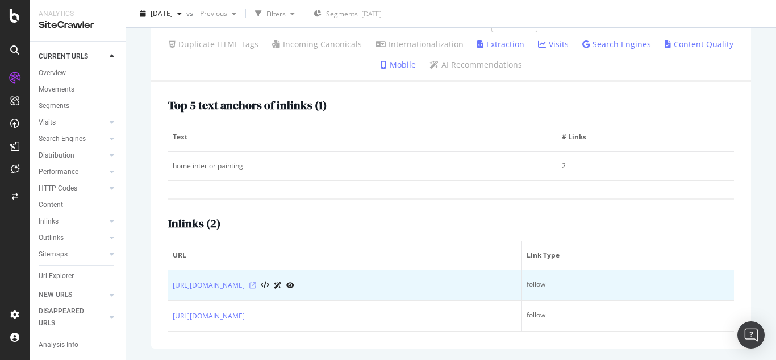
click at [256, 286] on icon at bounding box center [252, 285] width 7 height 7
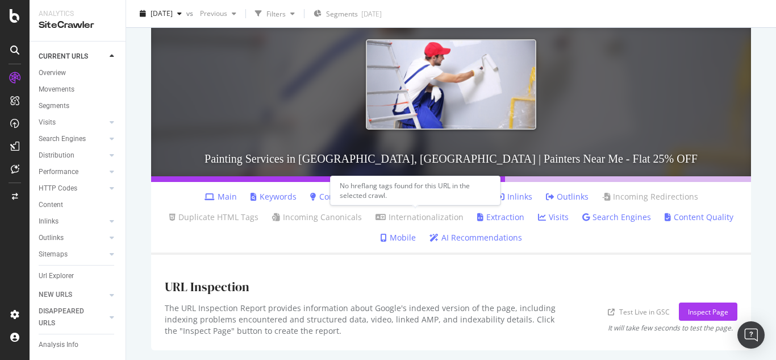
scroll to position [123, 0]
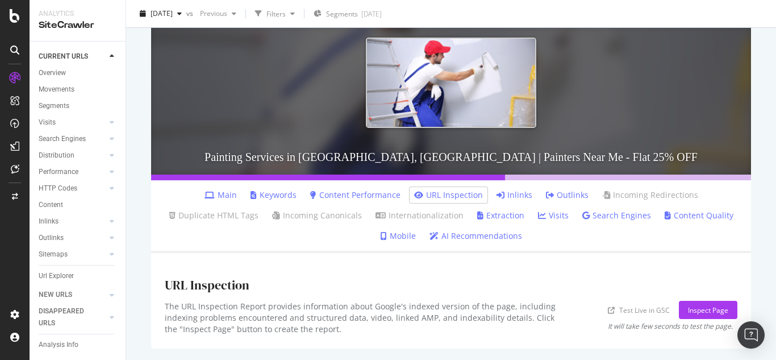
click at [509, 195] on link "Inlinks" at bounding box center [514, 194] width 36 height 11
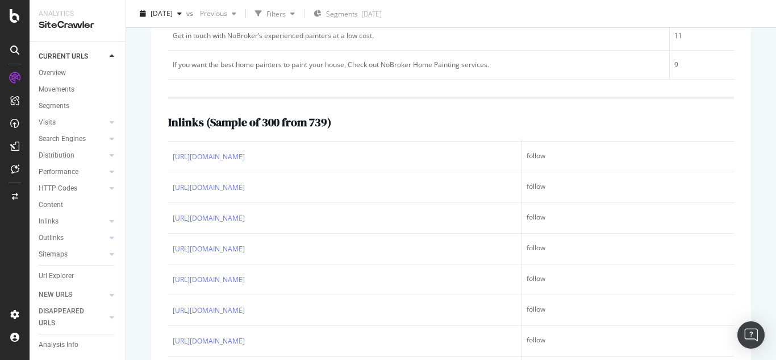
scroll to position [170, 0]
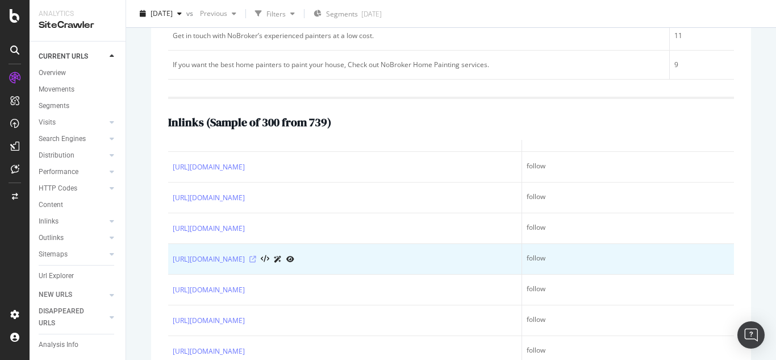
click at [256, 262] on icon at bounding box center [252, 259] width 7 height 7
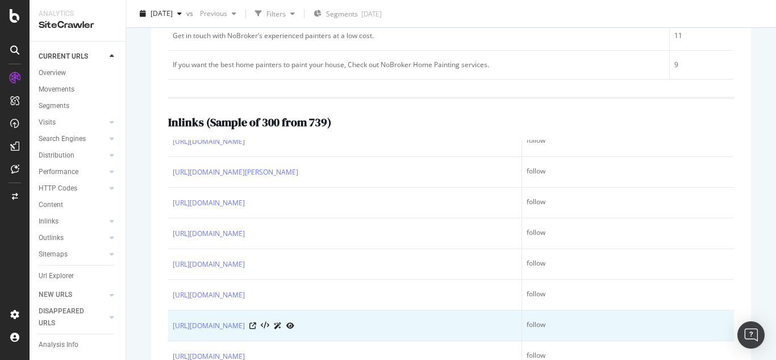
scroll to position [1647, 0]
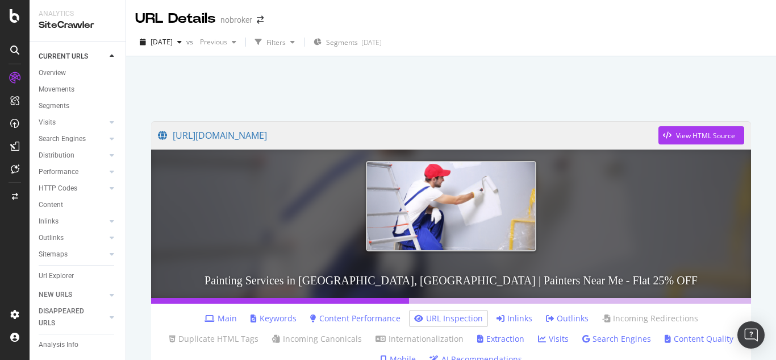
scroll to position [114, 0]
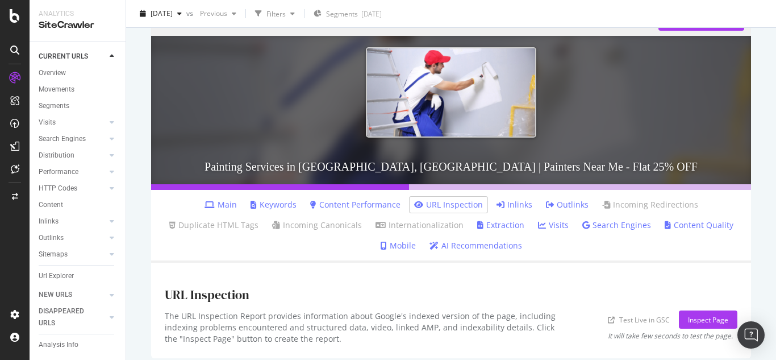
click at [506, 201] on link "Inlinks" at bounding box center [514, 204] width 36 height 11
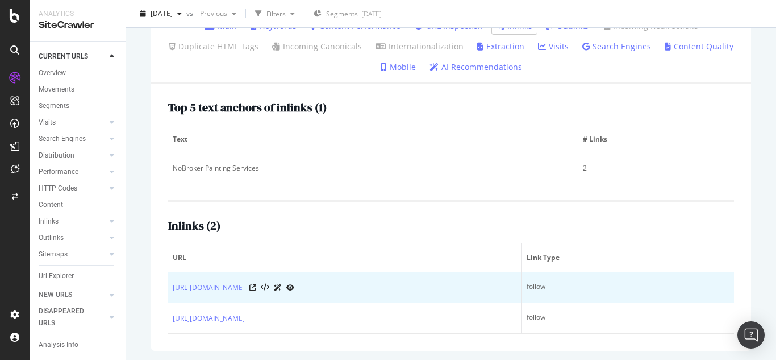
scroll to position [294, 0]
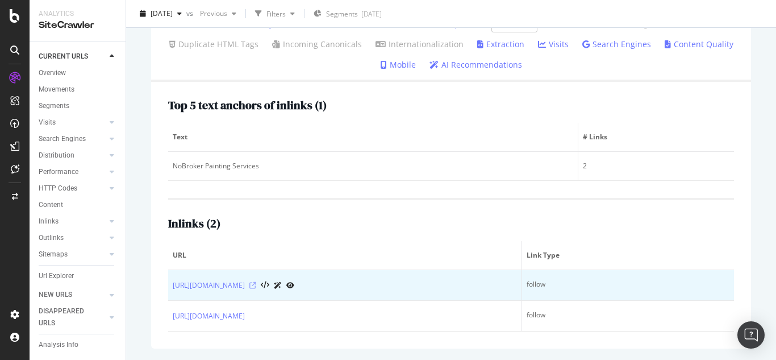
click at [256, 285] on icon at bounding box center [252, 285] width 7 height 7
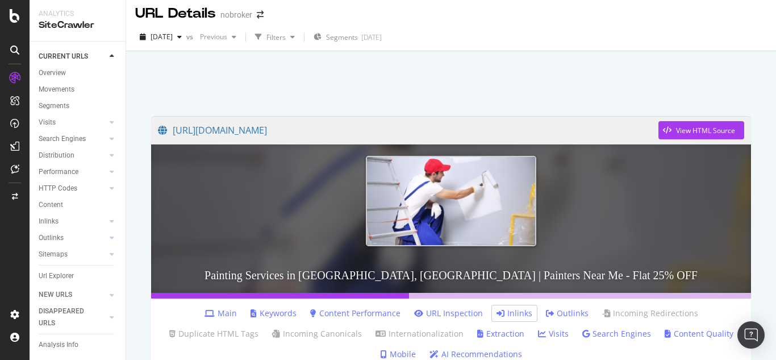
scroll to position [0, 0]
